Goal: Task Accomplishment & Management: Manage account settings

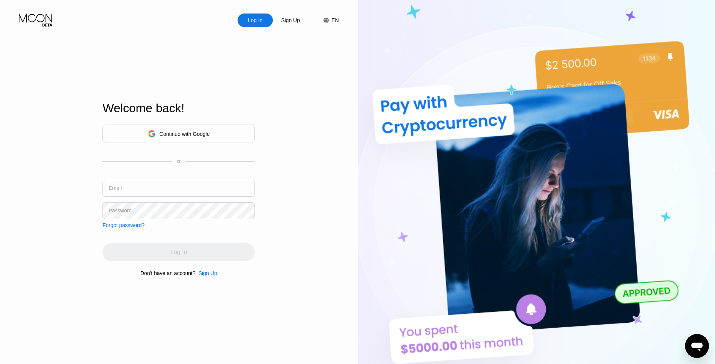
type input "[EMAIL_ADDRESS][DOMAIN_NAME]"
click at [301, 249] on div "Log In Sign Up EN Language Select an item Save Welcome back! Continue with Goog…" at bounding box center [179, 200] width 358 height 401
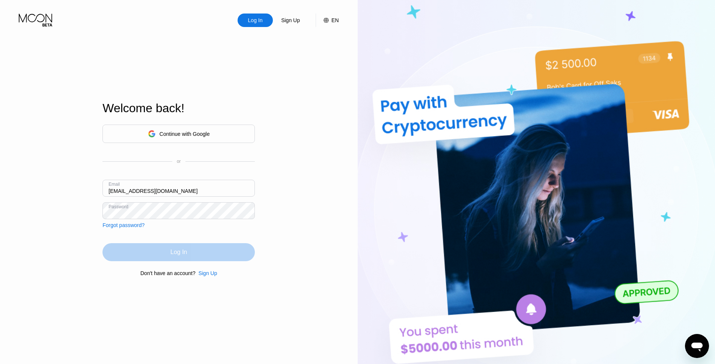
click at [193, 257] on div "Log In" at bounding box center [179, 252] width 152 height 18
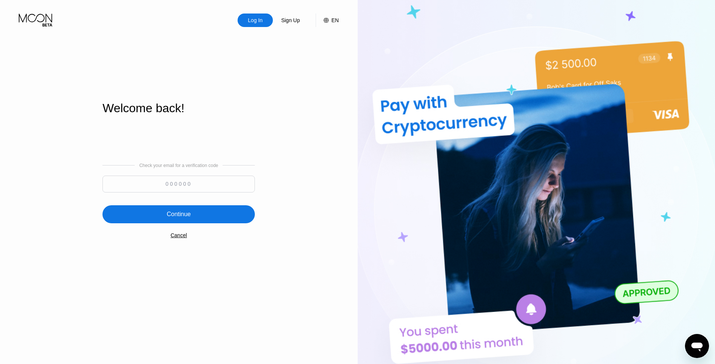
click at [221, 183] on input at bounding box center [179, 184] width 152 height 17
type input "776767"
click at [182, 214] on div "Continue" at bounding box center [179, 215] width 24 height 8
